Goal: Use online tool/utility: Use online tool/utility

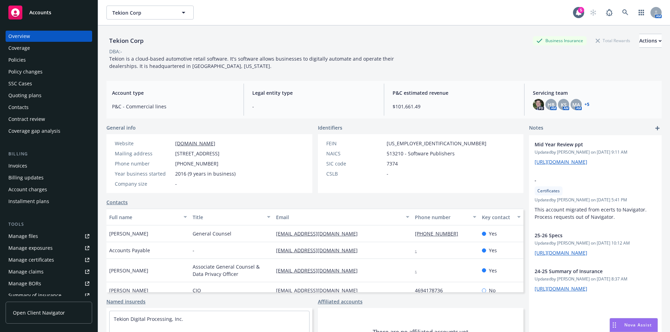
click at [18, 60] on div "Policies" at bounding box center [16, 59] width 17 height 11
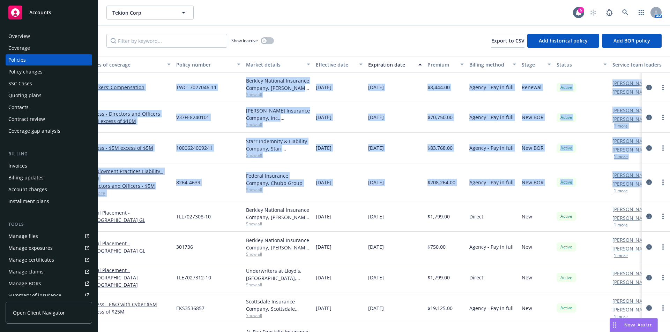
scroll to position [0, 107]
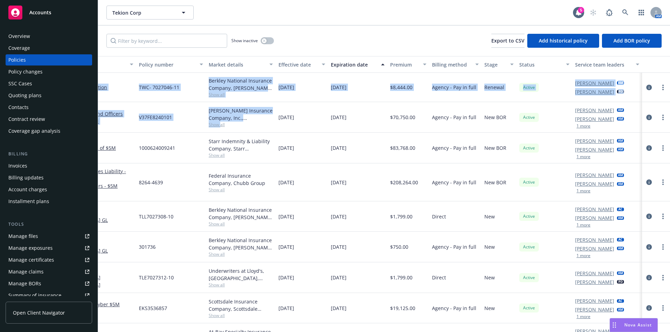
drag, startPoint x: 101, startPoint y: 53, endPoint x: 211, endPoint y: 118, distance: 127.6
click at [212, 119] on div "Show inactive Export to CSV Add historical policy Add BOR policy Policy details…" at bounding box center [384, 178] width 572 height 307
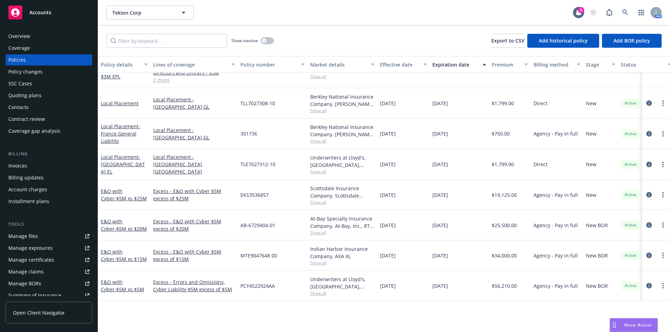
scroll to position [0, 0]
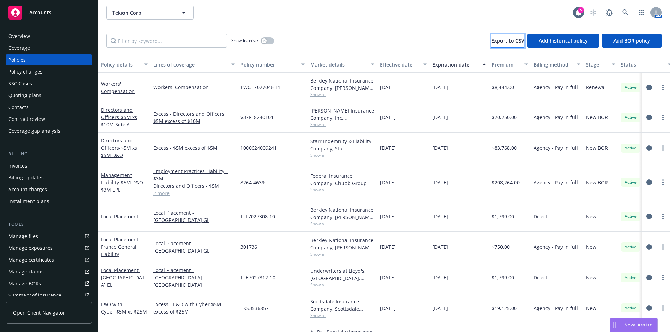
click at [501, 38] on span "Export to CSV" at bounding box center [507, 40] width 33 height 7
click at [264, 39] on icon "button" at bounding box center [264, 40] width 3 height 3
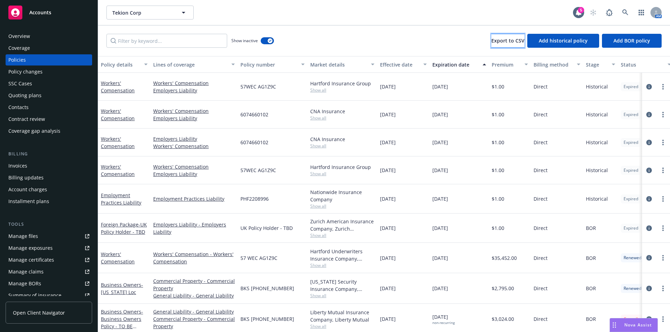
click at [500, 40] on span "Export to CSV" at bounding box center [507, 40] width 33 height 7
click at [147, 39] on input "Filter by keyword..." at bounding box center [166, 41] width 121 height 14
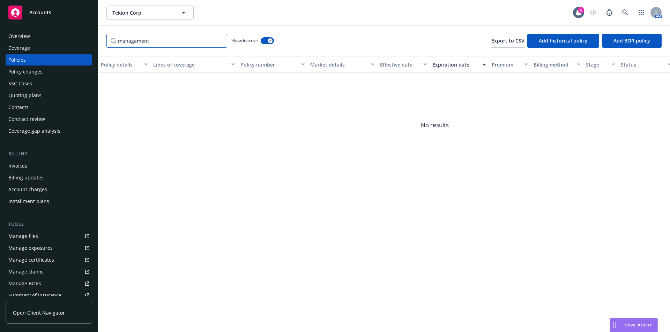
type input "management"
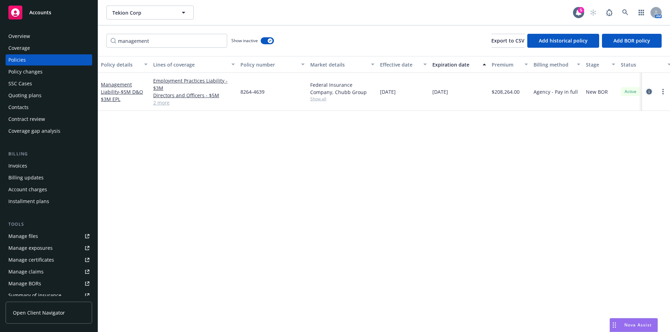
click at [648, 92] on icon "circleInformation" at bounding box center [649, 92] width 6 height 6
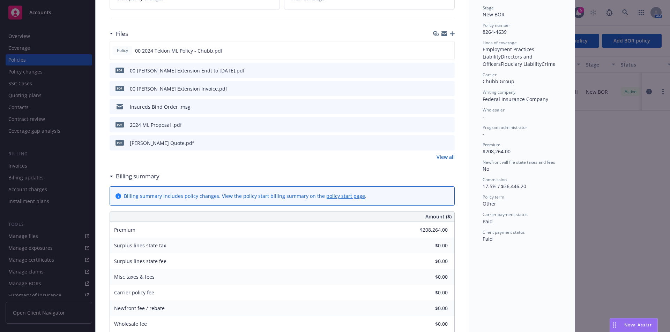
scroll to position [163, 0]
click at [448, 50] on icon "preview file" at bounding box center [447, 52] width 6 height 5
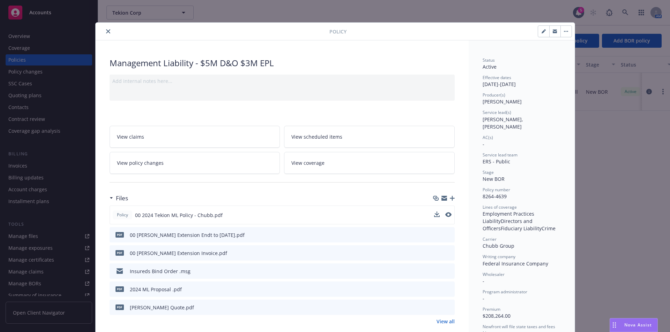
drag, startPoint x: 108, startPoint y: 33, endPoint x: 96, endPoint y: 37, distance: 12.6
click at [106, 33] on button "close" at bounding box center [108, 31] width 8 height 8
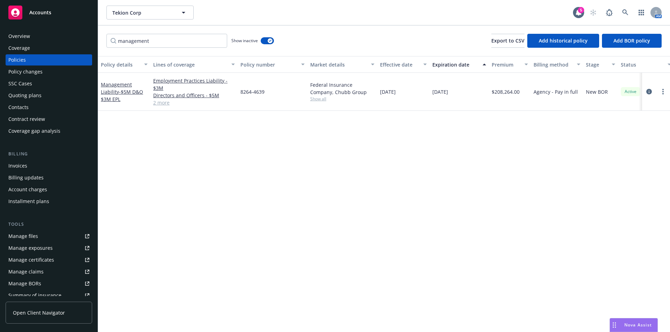
click at [615, 327] on rect "Drag to move" at bounding box center [615, 327] width 1 height 1
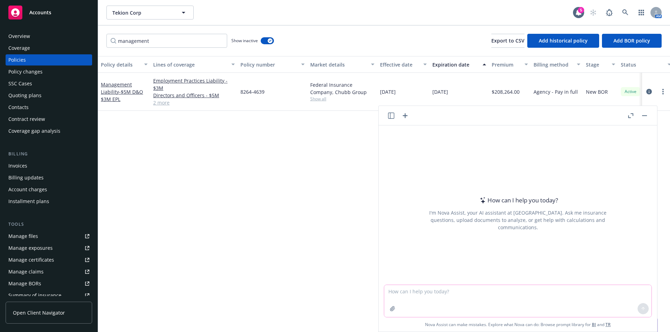
click at [395, 292] on textarea at bounding box center [517, 301] width 267 height 32
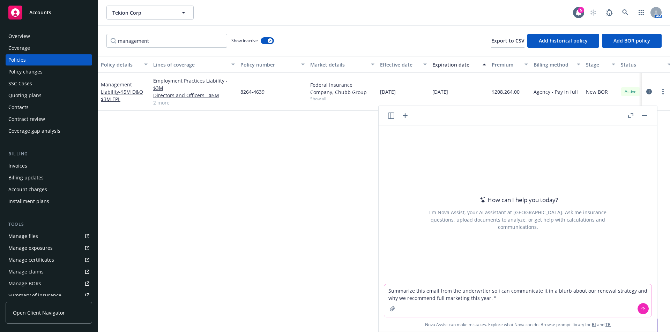
paste textarea "We are willing to offer renewal but only as follows: • 20% rate increase on the…"
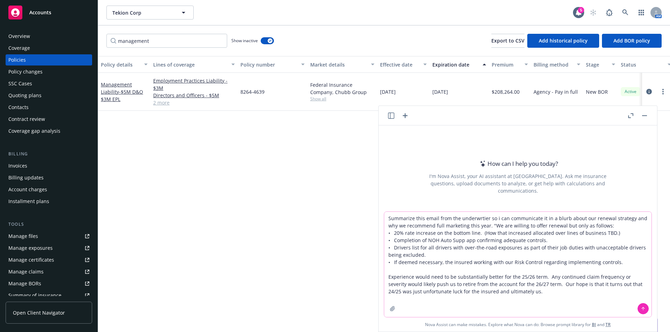
type textarea "Summarize this email from the underwrtier so i can communicate it in a blurb ab…"
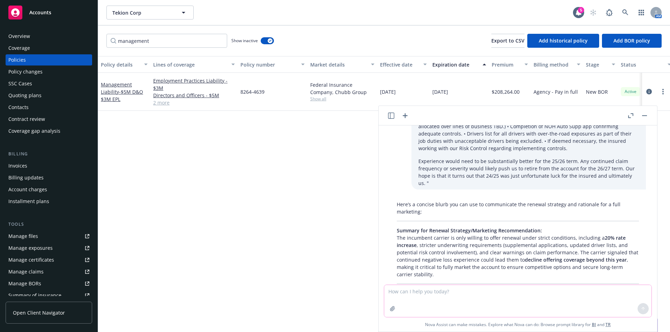
scroll to position [58, 0]
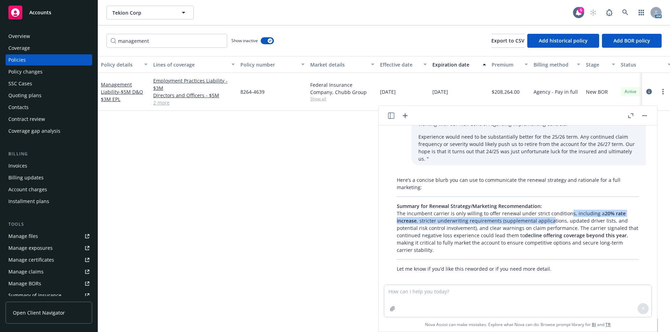
drag, startPoint x: 565, startPoint y: 209, endPoint x: 550, endPoint y: 210, distance: 15.4
click at [550, 210] on p "Summary for Renewal Strategy/Marketing Recommendation: The incumbent carrier is…" at bounding box center [518, 228] width 242 height 51
click at [549, 211] on p "Summary for Renewal Strategy/Marketing Recommendation: The incumbent carrier is…" at bounding box center [518, 228] width 242 height 51
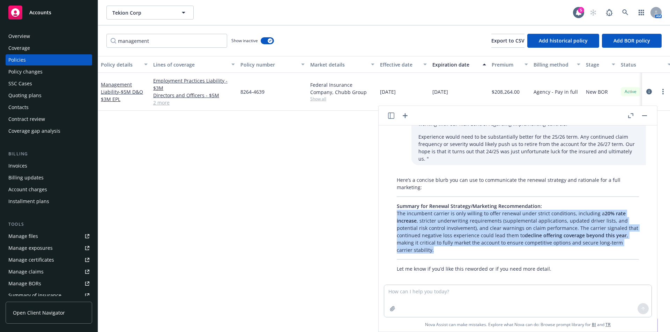
drag, startPoint x: 396, startPoint y: 205, endPoint x: 460, endPoint y: 244, distance: 74.9
click at [460, 244] on div "Here’s a concise blurb you can use to communicate the renewal strategy and rati…" at bounding box center [518, 225] width 256 height 102
copy p "The incumbent carrier is only willing to offer renewal under strict conditions,…"
drag, startPoint x: 431, startPoint y: 218, endPoint x: 406, endPoint y: 212, distance: 24.8
click at [431, 218] on p "Summary for Renewal Strategy/Marketing Recommendation: The incumbent carrier is…" at bounding box center [518, 228] width 242 height 51
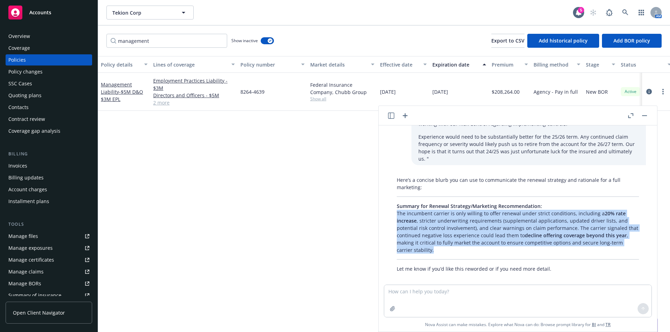
drag, startPoint x: 398, startPoint y: 206, endPoint x: 468, endPoint y: 263, distance: 90.5
click at [460, 242] on div "Here’s a concise blurb you can use to communicate the renewal strategy and rati…" at bounding box center [518, 225] width 256 height 102
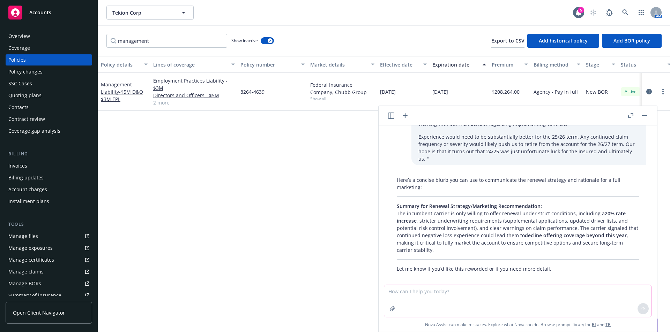
click at [425, 294] on textarea at bounding box center [517, 301] width 267 height 32
type textarea "incumbent carrier is [PERSON_NAME]"
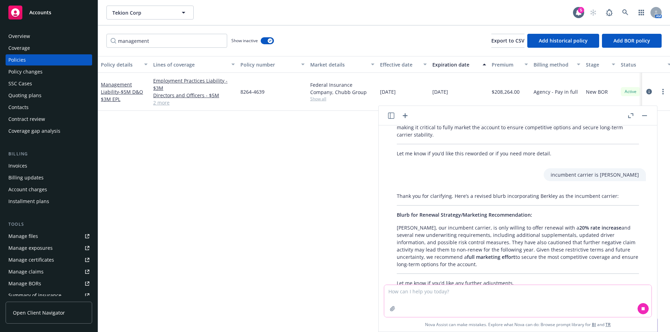
scroll to position [187, 0]
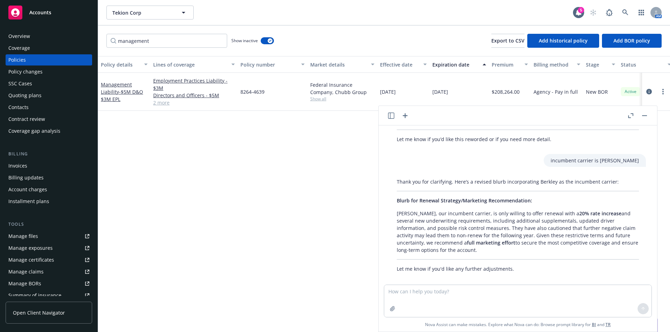
drag, startPoint x: 397, startPoint y: 208, endPoint x: 457, endPoint y: 245, distance: 70.6
click at [457, 245] on p "[PERSON_NAME], our incumbent carrier, is only willing to offer renewal with a 2…" at bounding box center [518, 232] width 242 height 44
click at [431, 299] on textarea at bounding box center [517, 301] width 267 height 32
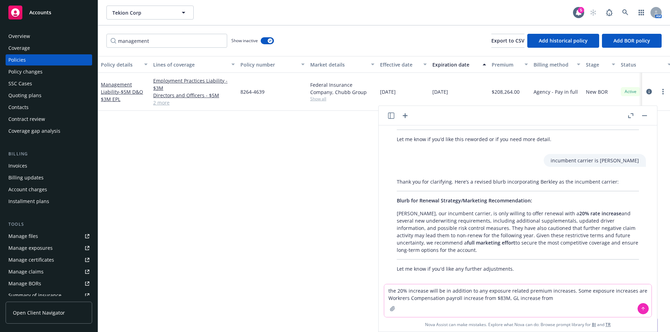
click at [514, 300] on textarea "the 20% increase will be in addition to any exposure related premium increases.…" at bounding box center [517, 301] width 267 height 33
click at [599, 298] on textarea "the 20% increase will be in addition to any exposure related premium increases.…" at bounding box center [517, 301] width 267 height 33
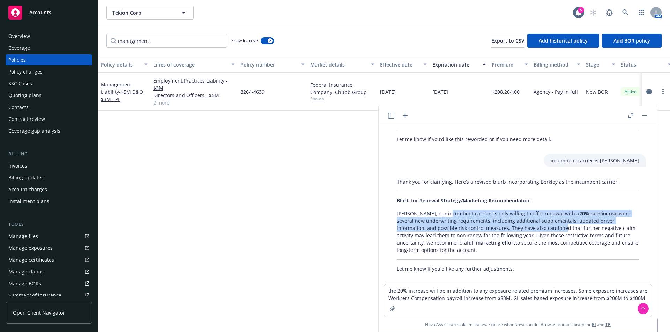
drag, startPoint x: 447, startPoint y: 207, endPoint x: 521, endPoint y: 222, distance: 75.3
click at [521, 222] on p "[PERSON_NAME], our incumbent carrier, is only willing to offer renewal with a 2…" at bounding box center [518, 232] width 242 height 44
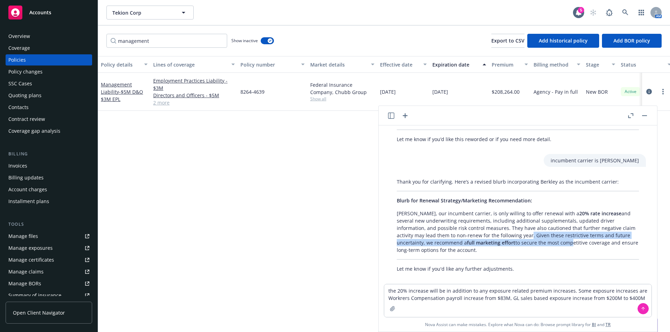
drag, startPoint x: 531, startPoint y: 236, endPoint x: 486, endPoint y: 228, distance: 45.3
click at [487, 228] on p "[PERSON_NAME], our incumbent carrier, is only willing to offer renewal with a 2…" at bounding box center [518, 232] width 242 height 44
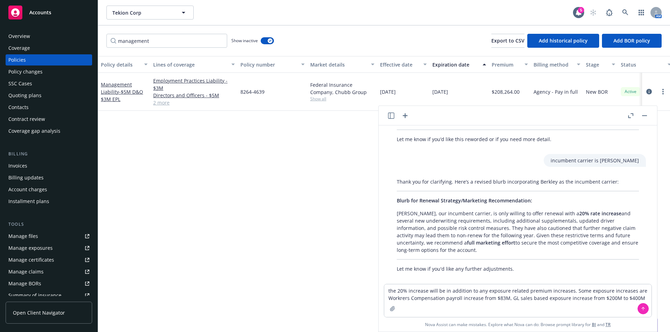
click at [486, 228] on p "[PERSON_NAME], our incumbent carrier, is only willing to offer renewal with a 2…" at bounding box center [518, 232] width 242 height 44
click at [637, 299] on textarea "the 20% increase will be in addition to any exposure related premium increases.…" at bounding box center [517, 301] width 267 height 33
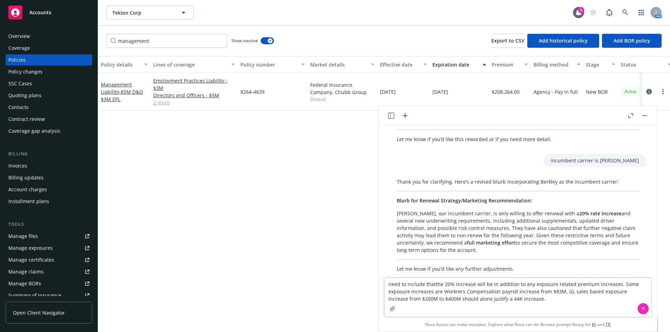
type textarea "need to include that the 20% increase will be in addition to any exposure relat…"
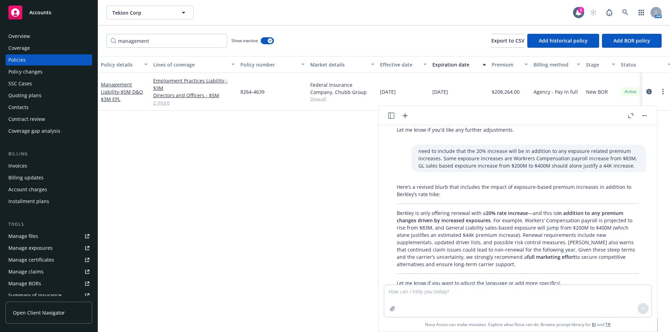
scroll to position [341, 0]
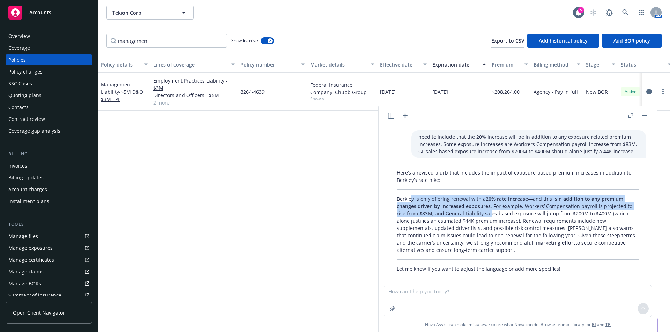
drag, startPoint x: 412, startPoint y: 197, endPoint x: 489, endPoint y: 207, distance: 77.5
click at [489, 207] on p "Berkley is only offering renewal with a 20% rate increase —and this is in addit…" at bounding box center [518, 224] width 242 height 59
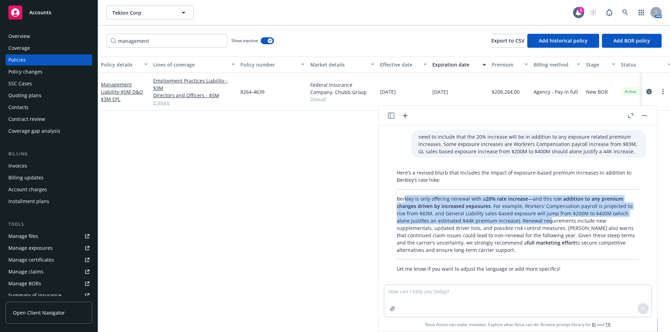
drag, startPoint x: 409, startPoint y: 194, endPoint x: 547, endPoint y: 210, distance: 139.1
click at [547, 210] on p "Berkley is only offering renewal with a 20% rate increase —and this is in addit…" at bounding box center [518, 224] width 242 height 59
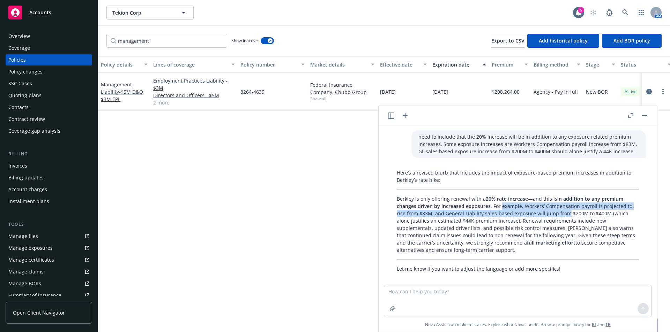
drag, startPoint x: 563, startPoint y: 207, endPoint x: 496, endPoint y: 197, distance: 67.7
click at [496, 197] on p "Berkley is only offering renewal with a 20% rate increase —and this is in addit…" at bounding box center [518, 224] width 242 height 59
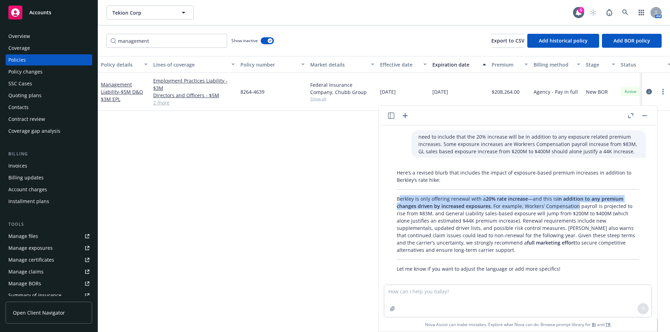
drag, startPoint x: 400, startPoint y: 191, endPoint x: 576, endPoint y: 197, distance: 176.3
click at [576, 197] on p "Berkley is only offering renewal with a 20% rate increase —and this is in addit…" at bounding box center [518, 224] width 242 height 59
click at [576, 198] on p "Berkley is only offering renewal with a 20% rate increase —and this is in addit…" at bounding box center [518, 224] width 242 height 59
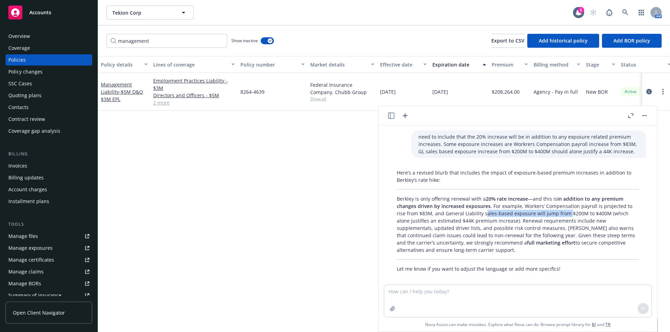
drag, startPoint x: 561, startPoint y: 207, endPoint x: 484, endPoint y: 209, distance: 77.8
click at [484, 209] on p "Berkley is only offering renewal with a 20% rate increase —and this is in addit…" at bounding box center [518, 224] width 242 height 59
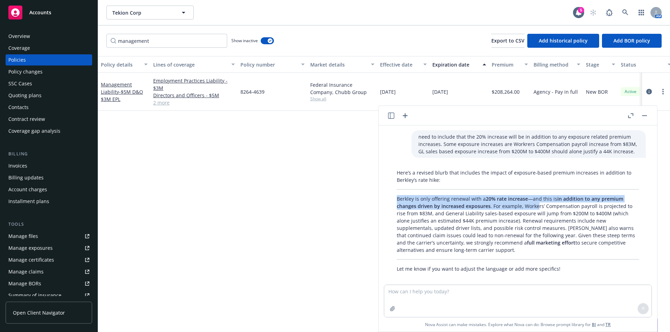
drag, startPoint x: 397, startPoint y: 193, endPoint x: 538, endPoint y: 195, distance: 141.0
click at [538, 195] on p "Berkley is only offering renewal with a 20% rate increase —and this is in addit…" at bounding box center [518, 224] width 242 height 59
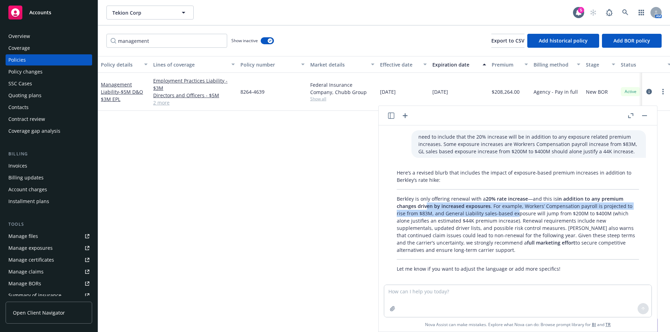
drag, startPoint x: 516, startPoint y: 207, endPoint x: 425, endPoint y: 195, distance: 92.1
click at [425, 196] on p "Berkley is only offering renewal with a 20% rate increase —and this is in addit…" at bounding box center [518, 224] width 242 height 59
click at [425, 195] on p "Berkley is only offering renewal with a 20% rate increase —and this is in addit…" at bounding box center [518, 224] width 242 height 59
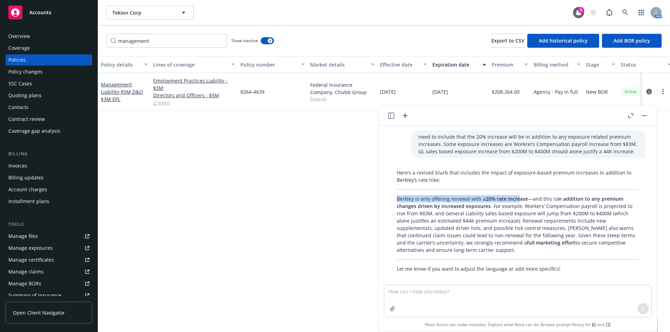
drag, startPoint x: 394, startPoint y: 190, endPoint x: 519, endPoint y: 191, distance: 124.6
click at [519, 191] on div "Here’s a revised blurb that includes the impact of exposure-based premium incre…" at bounding box center [518, 220] width 256 height 109
click at [519, 196] on span "20% rate increase" at bounding box center [507, 199] width 42 height 7
drag, startPoint x: 398, startPoint y: 192, endPoint x: 588, endPoint y: 238, distance: 196.0
click at [525, 241] on p "Berkley is only offering renewal with a 20% rate increase —and this is in addit…" at bounding box center [518, 224] width 242 height 59
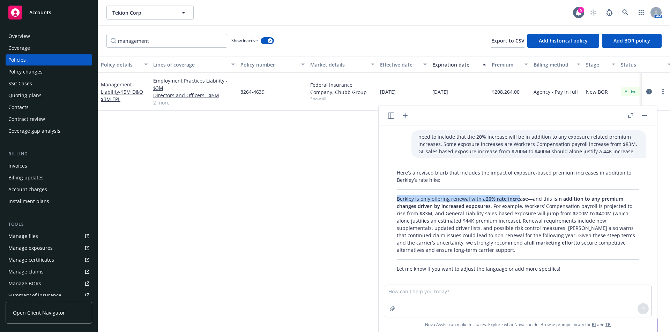
copy p "Berkley is only offering renewal with a 20% rate increase —and this is in addit…"
